Goal: Information Seeking & Learning: Learn about a topic

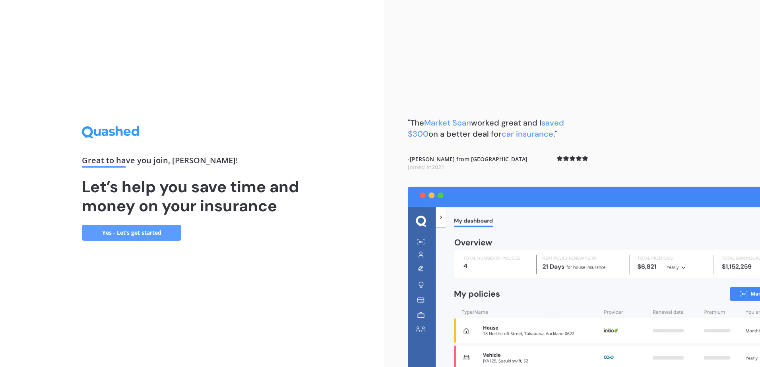
click at [118, 236] on link "Yes - Let’s get started" at bounding box center [131, 233] width 99 height 16
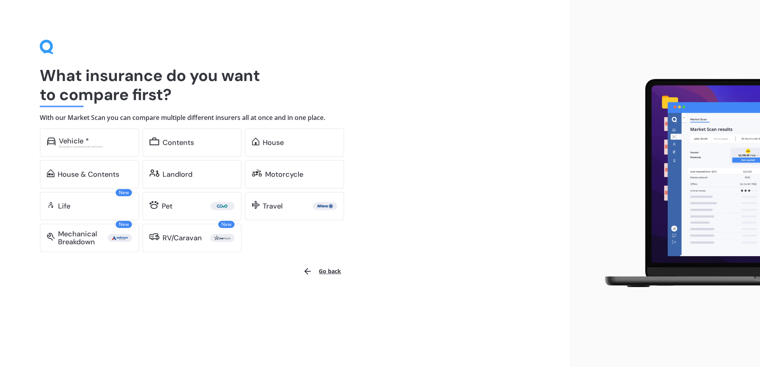
click at [326, 274] on button "Go back" at bounding box center [322, 271] width 48 height 19
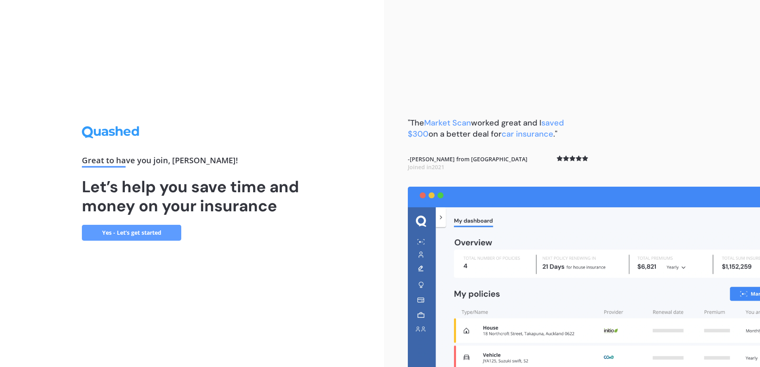
click at [152, 231] on link "Yes - Let’s get started" at bounding box center [131, 233] width 99 height 16
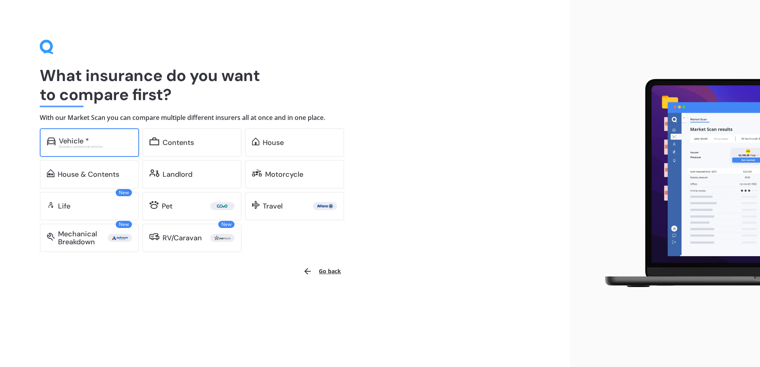
click at [105, 144] on div "Vehicle *" at bounding box center [95, 141] width 73 height 8
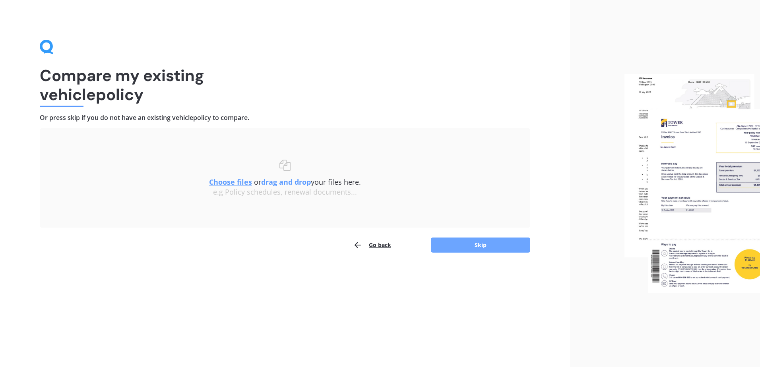
click at [447, 245] on button "Skip" at bounding box center [480, 245] width 99 height 15
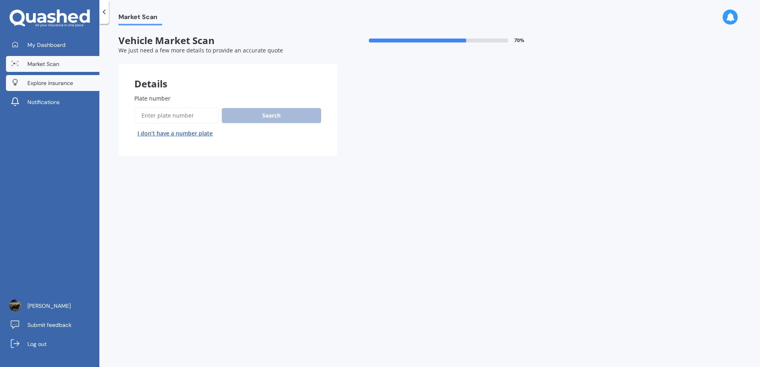
click at [56, 87] on link "Explore insurance" at bounding box center [52, 83] width 93 height 16
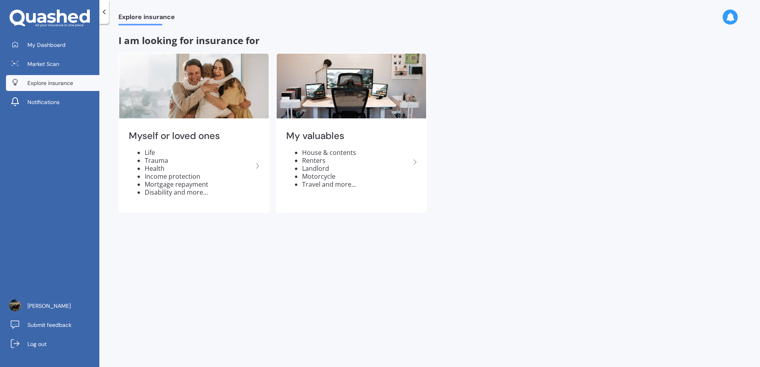
click at [576, 145] on div "Myself or loved ones Life Trauma Health Income protection Mortgage repayment Di…" at bounding box center [430, 133] width 623 height 160
